Goal: Communication & Community: Answer question/provide support

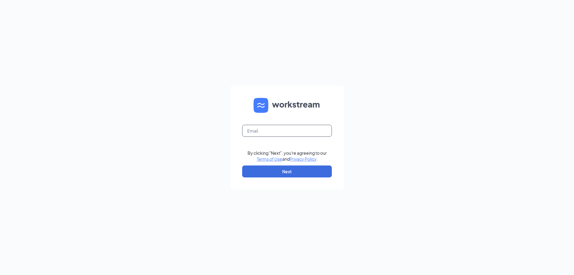
click at [261, 128] on input "text" at bounding box center [287, 131] width 90 height 12
type input "[EMAIL_ADDRESS][DOMAIN_NAME]"
click at [286, 171] on button "Next" at bounding box center [287, 171] width 90 height 12
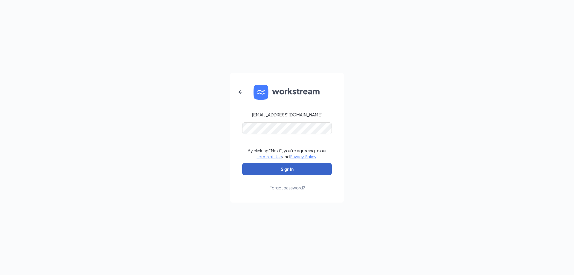
click at [267, 172] on button "Sign In" at bounding box center [287, 169] width 90 height 12
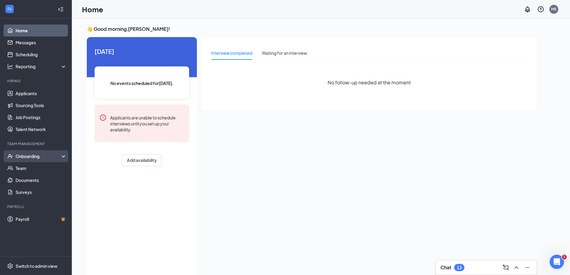
click at [45, 157] on div "Onboarding" at bounding box center [39, 156] width 46 height 6
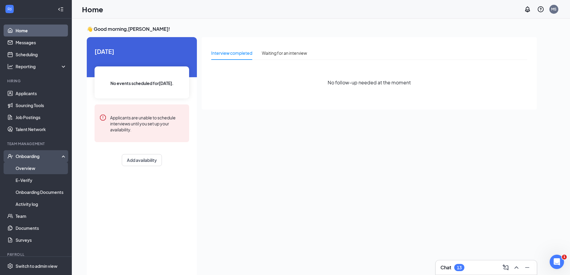
click at [34, 170] on link "Overview" at bounding box center [41, 168] width 51 height 12
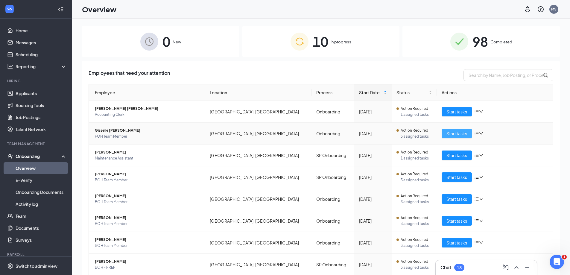
click at [451, 133] on span "Start tasks" at bounding box center [456, 133] width 21 height 7
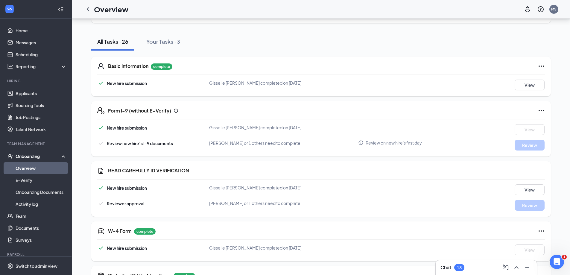
scroll to position [90, 0]
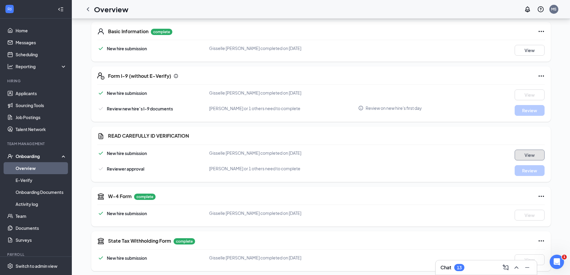
click at [524, 154] on button "View" at bounding box center [529, 155] width 30 height 11
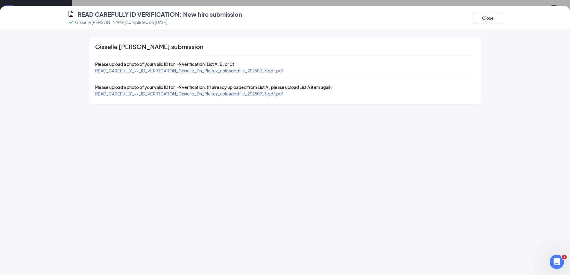
click at [271, 71] on span "READ_CAREFULLY_--_ID_VERIFICATION_Gisselle_Dn_Pleitez_uploadedfile_20250913.pdf…" at bounding box center [189, 70] width 188 height 5
click at [261, 93] on span "READ_CAREFULLY_--_ID_VERIFICATION_Gisselle_Dn_Pleitez_uploadedfile_20250913.pdf…" at bounding box center [189, 93] width 188 height 5
click at [485, 22] on button "Close" at bounding box center [488, 18] width 30 height 12
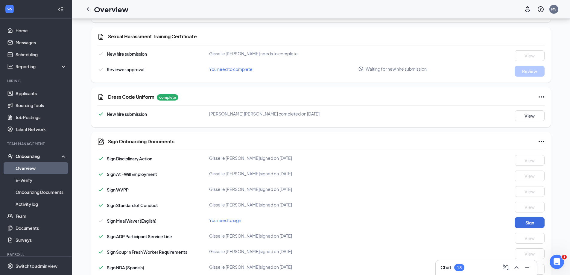
scroll to position [508, 0]
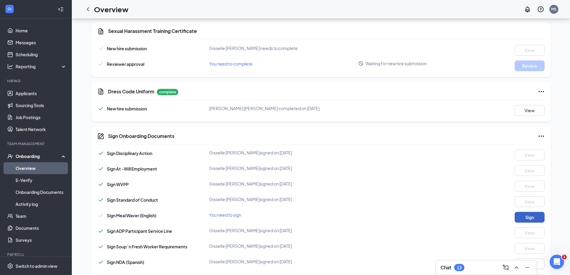
click at [539, 221] on button "Sign" at bounding box center [529, 217] width 30 height 11
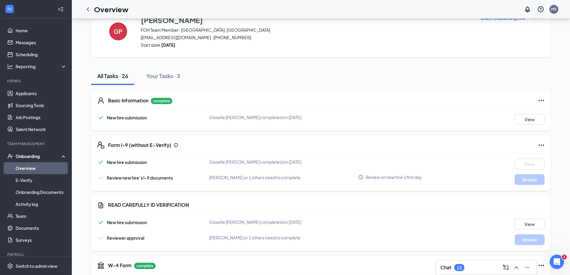
scroll to position [0, 0]
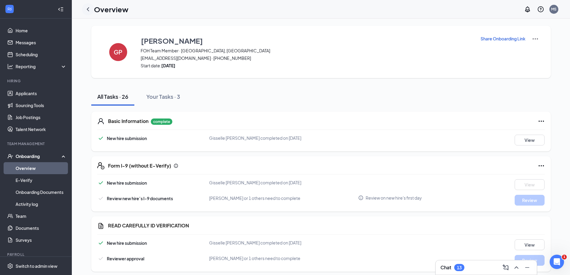
click at [86, 9] on icon "ChevronLeft" at bounding box center [87, 9] width 7 height 7
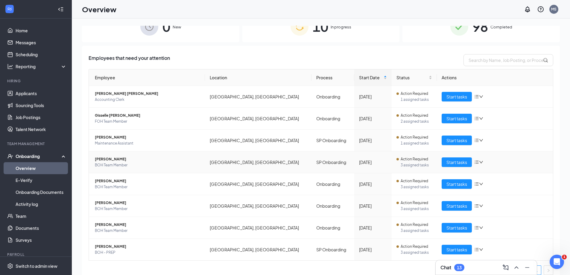
scroll to position [21, 0]
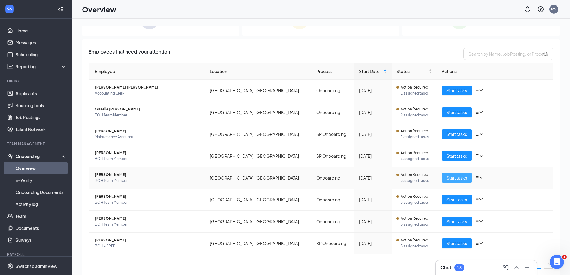
click at [449, 176] on span "Start tasks" at bounding box center [456, 177] width 21 height 7
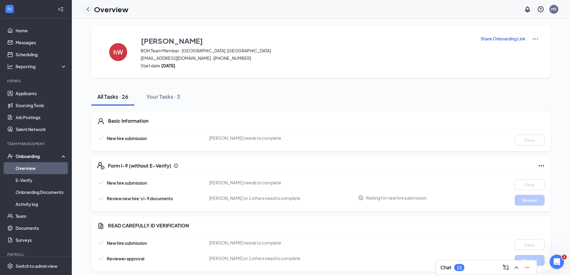
click at [88, 12] on icon "ChevronLeft" at bounding box center [87, 9] width 7 height 7
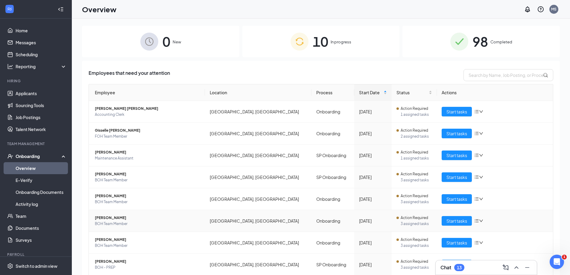
scroll to position [21, 0]
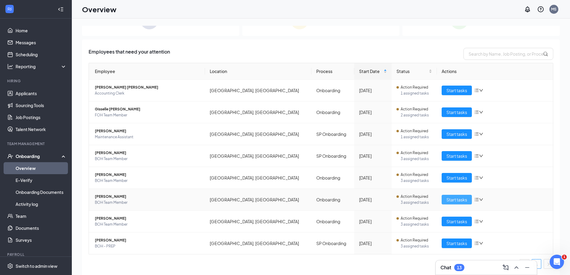
click at [464, 200] on button "Start tasks" at bounding box center [456, 200] width 30 height 10
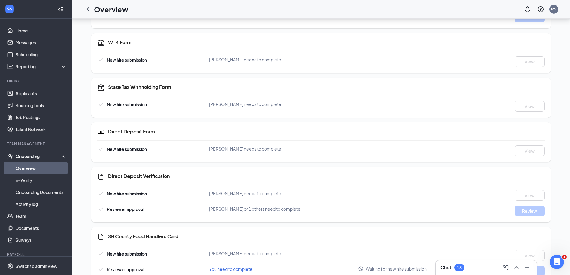
scroll to position [239, 0]
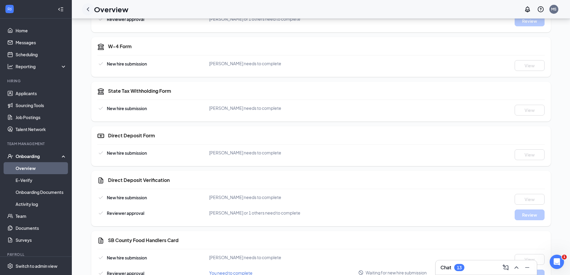
click at [88, 9] on icon "ChevronLeft" at bounding box center [88, 9] width 2 height 4
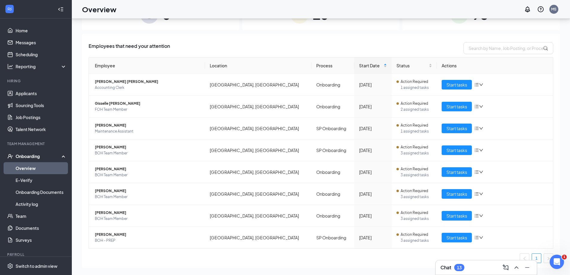
scroll to position [27, 0]
click at [447, 215] on span "Start tasks" at bounding box center [456, 215] width 21 height 7
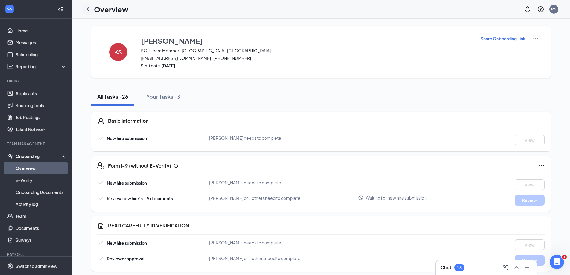
click at [89, 10] on icon "ChevronLeft" at bounding box center [87, 9] width 7 height 7
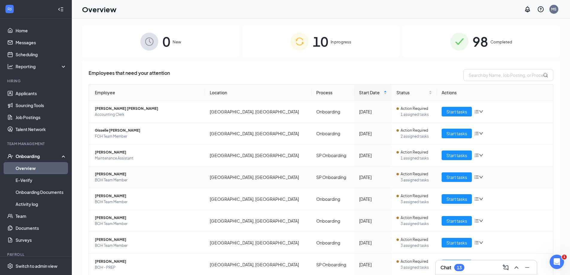
scroll to position [21, 0]
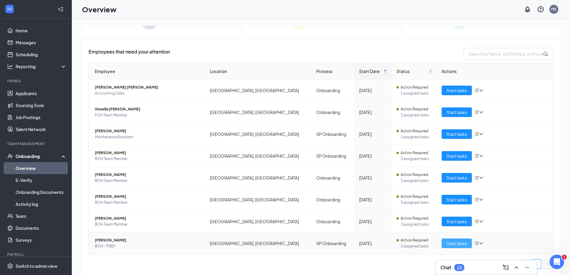
click at [454, 240] on span "Start tasks" at bounding box center [456, 243] width 21 height 7
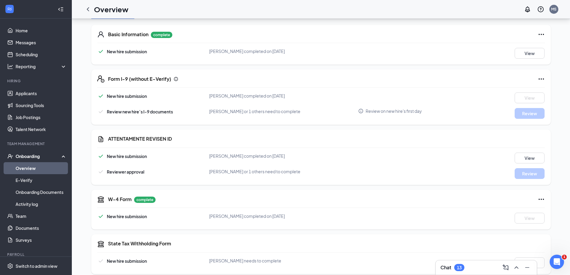
scroll to position [90, 0]
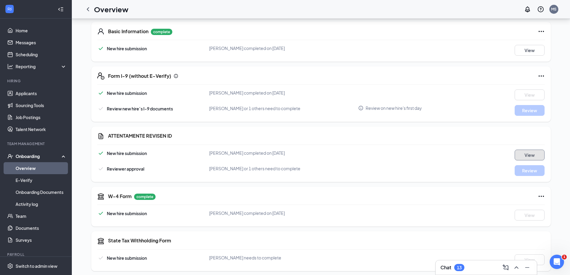
click at [528, 155] on button "View" at bounding box center [529, 155] width 30 height 11
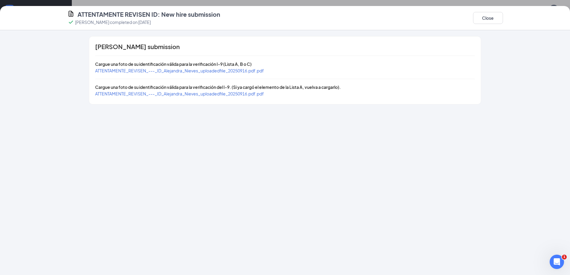
click at [189, 73] on span "ATTENTAMENTE_REVISEN_---_ID_Alejandra_Nieves_uploadedfile_20250916.pdf.pdf" at bounding box center [179, 70] width 169 height 5
click at [260, 94] on span "ATTENTAMENTE_REVISEN_---_ID_Alejandra_Nieves_uploadedfile_20250916.pdf.pdf" at bounding box center [179, 93] width 169 height 5
click at [485, 16] on button "Close" at bounding box center [488, 18] width 30 height 12
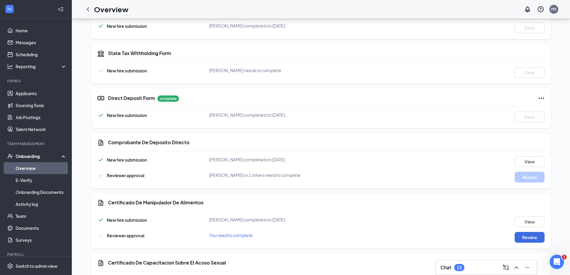
scroll to position [299, 0]
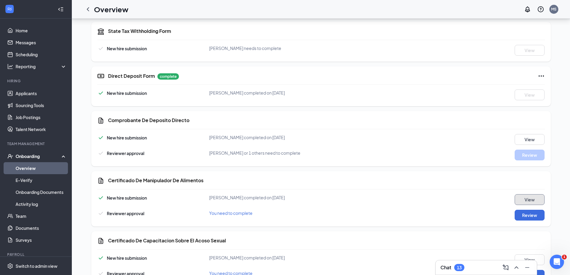
click at [527, 196] on button "View" at bounding box center [529, 199] width 30 height 11
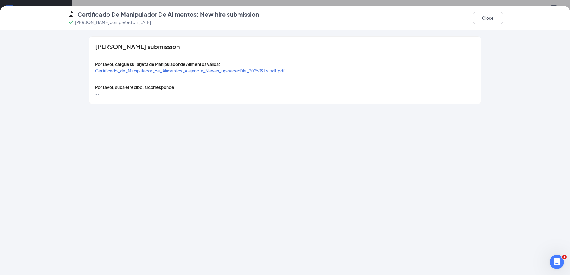
click at [216, 69] on span "Certificado_de_Manipulador_de_Alimentos_Alejandra_Nieves_uploadedfile_20250916.…" at bounding box center [190, 70] width 190 height 5
click at [477, 16] on button "Close" at bounding box center [488, 18] width 30 height 12
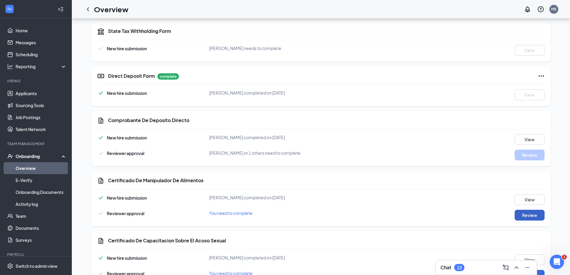
click at [527, 214] on button "Review" at bounding box center [529, 215] width 30 height 11
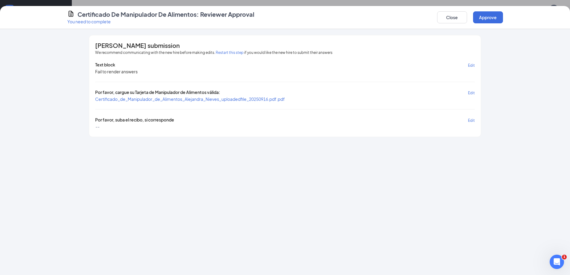
click at [207, 96] on span "Certificado_de_Manipulador_de_Alimentos_Alejandra_Nieves_uploadedfile_20250916.…" at bounding box center [190, 99] width 190 height 6
click at [207, 99] on span "Certificado_de_Manipulador_de_Alimentos_Alejandra_Nieves_uploadedfile_20250916.…" at bounding box center [190, 98] width 190 height 5
click at [490, 17] on button "Approve" at bounding box center [488, 17] width 30 height 12
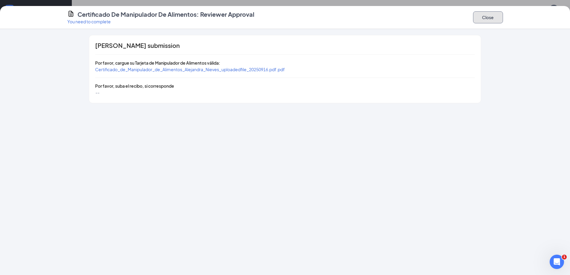
click at [490, 17] on button "Close" at bounding box center [488, 17] width 30 height 12
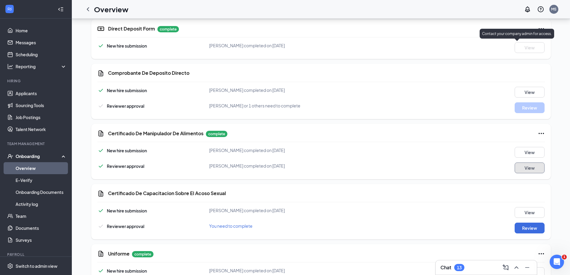
scroll to position [359, 0]
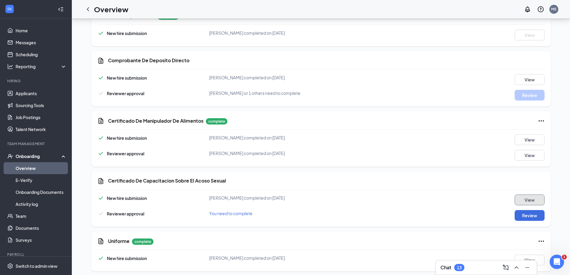
click at [533, 198] on button "View" at bounding box center [529, 199] width 30 height 11
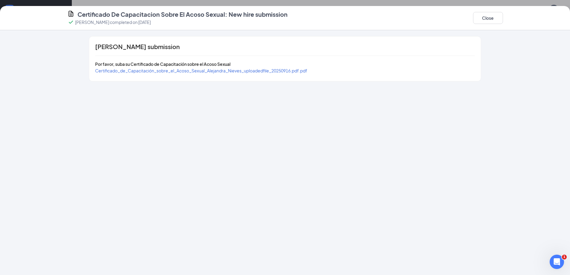
click at [238, 68] on div "Certificado_de_Capacitación_sobre_el_Acoso_Sexual_Alejandra_Nieves_uploadedfile…" at bounding box center [201, 70] width 212 height 7
click at [237, 70] on span "Certificado_de_Capacitación_sobre_el_Acoso_Sexual_Alejandra_Nieves_uploadedfile…" at bounding box center [201, 70] width 212 height 5
click at [490, 17] on button "Close" at bounding box center [488, 18] width 30 height 12
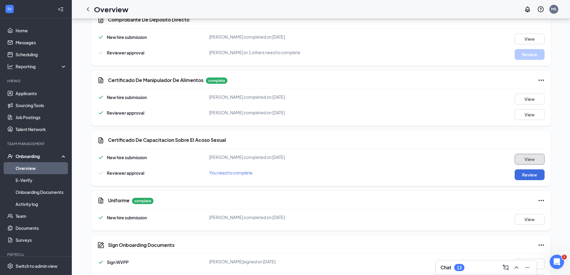
scroll to position [419, 0]
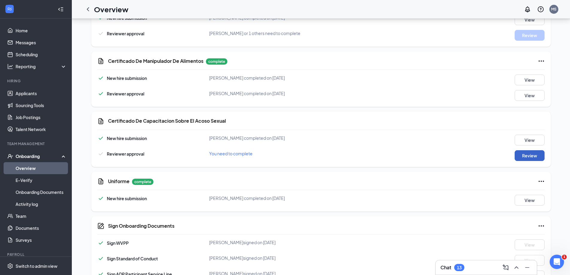
click at [536, 155] on button "Review" at bounding box center [529, 155] width 30 height 11
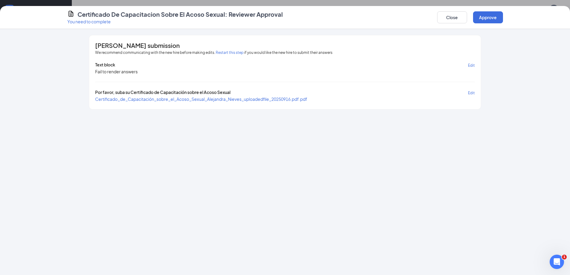
click at [238, 102] on div "[PERSON_NAME] submission We recommend communicating with the new hire before ma…" at bounding box center [284, 72] width 391 height 74
click at [238, 100] on span "Certificado_de_Capacitación_sobre_el_Acoso_Sexual_Alejandra_Nieves_uploadedfile…" at bounding box center [201, 98] width 212 height 5
click at [488, 22] on button "Approve" at bounding box center [488, 17] width 30 height 12
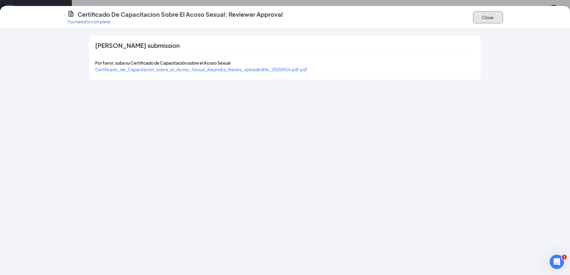
click at [488, 18] on button "Close" at bounding box center [488, 17] width 30 height 12
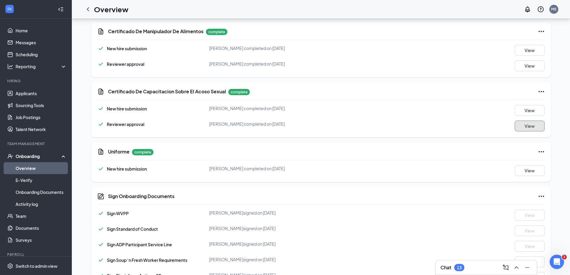
scroll to position [449, 0]
click at [527, 171] on button "View" at bounding box center [529, 170] width 30 height 11
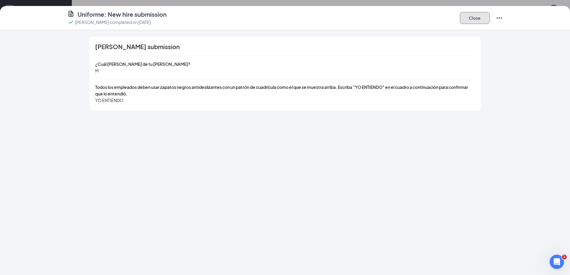
click at [477, 17] on button "Close" at bounding box center [475, 18] width 30 height 12
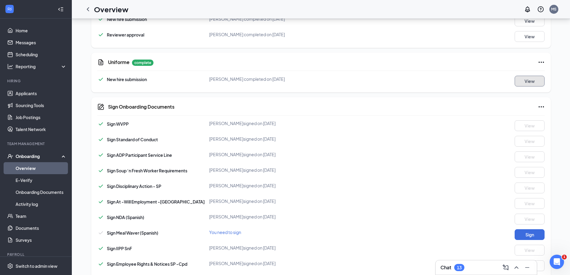
scroll to position [538, 0]
click at [532, 232] on button "Sign" at bounding box center [529, 233] width 30 height 11
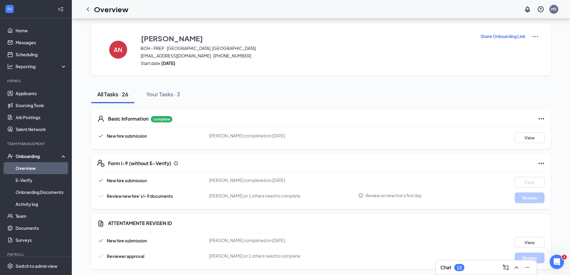
scroll to position [0, 0]
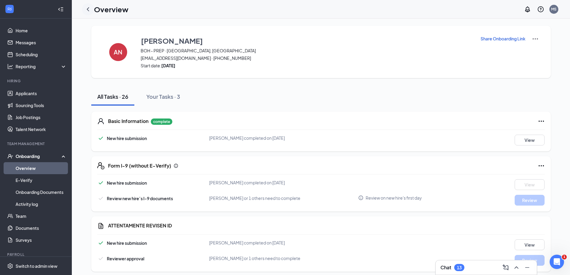
click at [86, 10] on icon "ChevronLeft" at bounding box center [87, 9] width 7 height 7
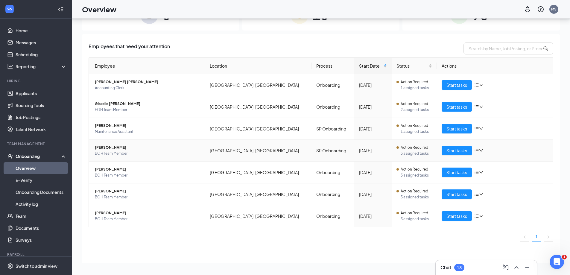
scroll to position [27, 0]
click at [38, 94] on link "Applicants" at bounding box center [41, 93] width 51 height 12
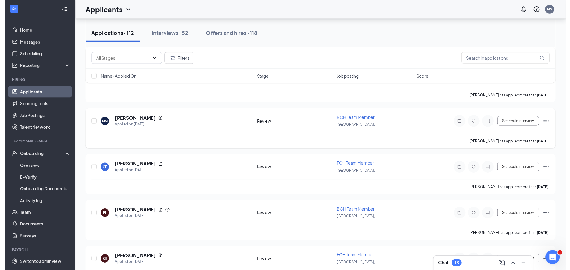
scroll to position [1734, 0]
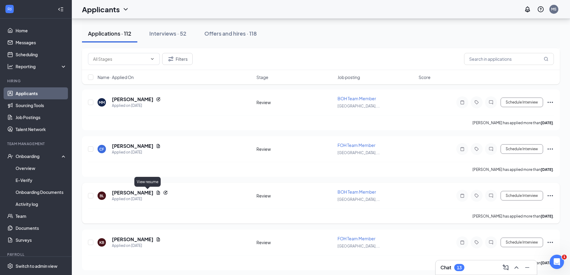
click at [156, 193] on icon "Document" at bounding box center [158, 192] width 5 height 5
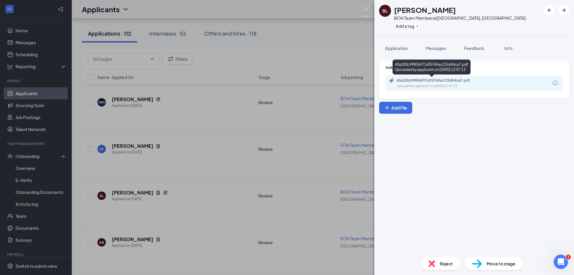
click at [410, 81] on div "40a200c998369714f5769acf25d94ca7.pdf" at bounding box center [438, 80] width 84 height 5
click at [437, 48] on span "Messages" at bounding box center [436, 47] width 20 height 5
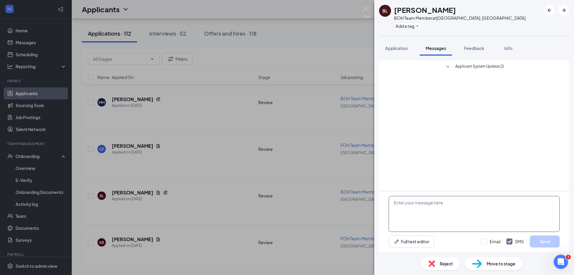
click at [397, 204] on textarea at bounding box center [474, 214] width 171 height 36
click at [442, 211] on textarea "Hello [PERSON_NAME], This is [PERSON_NAME] from soupnfresh" at bounding box center [474, 214] width 171 height 36
drag, startPoint x: 442, startPoint y: 211, endPoint x: 433, endPoint y: 158, distance: 53.7
click at [433, 158] on div "Applicant System Update (2)" at bounding box center [474, 125] width 190 height 130
click at [434, 209] on textarea "Hello [PERSON_NAME], This is [PERSON_NAME] from soupnfresh" at bounding box center [474, 214] width 171 height 36
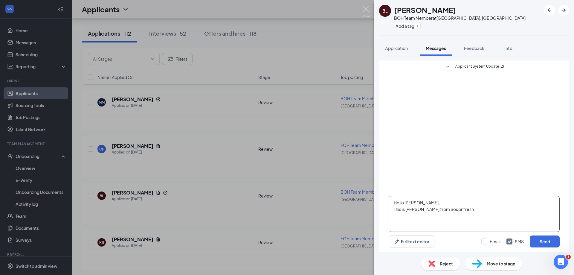
click at [457, 210] on textarea "Hello [PERSON_NAME], This is [PERSON_NAME] from Soupnfresh" at bounding box center [474, 214] width 171 height 36
click at [450, 212] on textarea "Hello [PERSON_NAME], This is [PERSON_NAME] from Soupnfresh. I see your applicat…" at bounding box center [474, 214] width 171 height 36
click at [446, 211] on textarea "Hello [PERSON_NAME], This is [PERSON_NAME] from Soupnfresh. I see your applicat…" at bounding box center [474, 214] width 171 height 36
drag, startPoint x: 446, startPoint y: 211, endPoint x: 434, endPoint y: 147, distance: 65.2
click at [434, 147] on div "Applicant System Update (2)" at bounding box center [474, 125] width 190 height 130
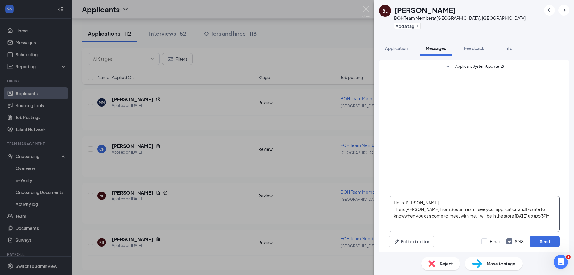
click at [516, 210] on textarea "Hello [PERSON_NAME], This is [PERSON_NAME] from Soupnfresh. I see your applicat…" at bounding box center [474, 214] width 171 height 36
click at [540, 211] on textarea "Hello [PERSON_NAME], This is [PERSON_NAME] from Soupnfresh. I see your applicat…" at bounding box center [474, 214] width 171 height 36
drag, startPoint x: 529, startPoint y: 216, endPoint x: 553, endPoint y: 160, distance: 61.5
click at [553, 158] on div "Applicant System Update (2)" at bounding box center [474, 125] width 190 height 130
click at [529, 215] on textarea "Hello [PERSON_NAME], This is [PERSON_NAME] from Soupnfresh. I see your applicat…" at bounding box center [474, 214] width 171 height 36
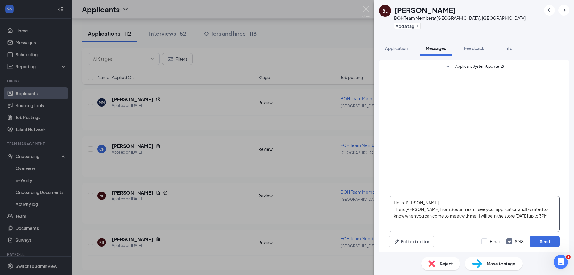
click at [539, 216] on textarea "Hello [PERSON_NAME], This is [PERSON_NAME] from Soupnfresh. I see your applicat…" at bounding box center [474, 214] width 171 height 36
click at [460, 222] on textarea "Hello [PERSON_NAME], This is [PERSON_NAME] from Soupnfresh. I see your applicat…" at bounding box center [474, 214] width 171 height 36
click at [480, 222] on textarea "Hello [PERSON_NAME], This is [PERSON_NAME] from Soupnfresh. I see your applicat…" at bounding box center [474, 214] width 171 height 36
type textarea "Hello [PERSON_NAME], This is [PERSON_NAME] from Soupnfresh. I see your applicat…"
click at [544, 241] on button "Send" at bounding box center [545, 241] width 30 height 12
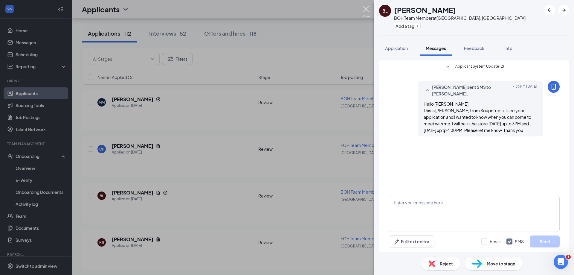
click at [367, 10] on img at bounding box center [365, 12] width 7 height 12
